Goal: Information Seeking & Learning: Check status

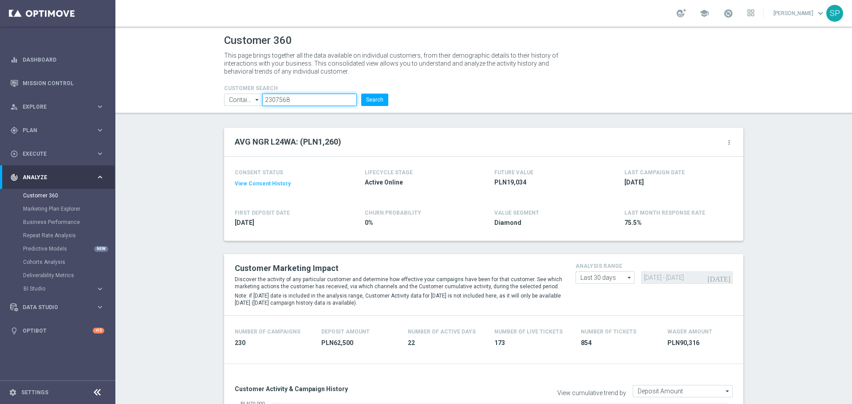
click at [279, 101] on input "2307568" at bounding box center [309, 100] width 95 height 12
paste input "1265014"
type input "1265014"
click at [361, 94] on button "Search" at bounding box center [374, 100] width 27 height 12
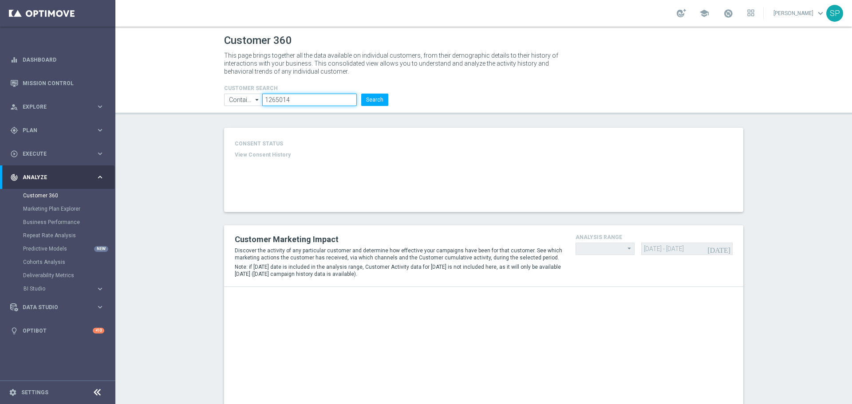
type input "Last 30 days"
type input "Deposit Amount"
type input "Last 30 days"
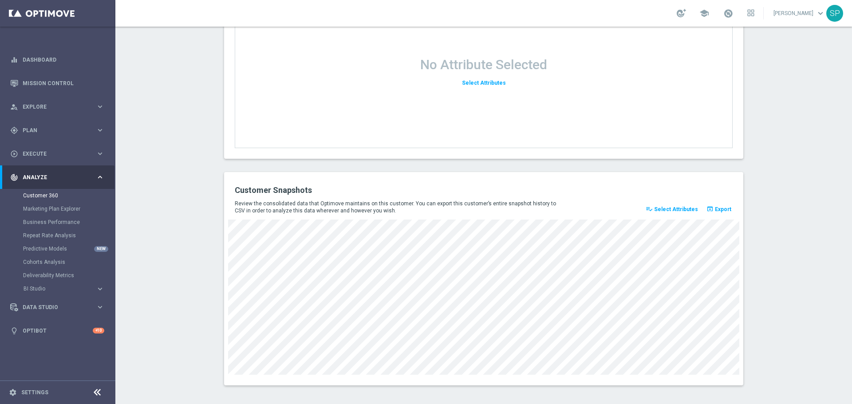
scroll to position [1138, 0]
